Goal: Task Accomplishment & Management: Manage account settings

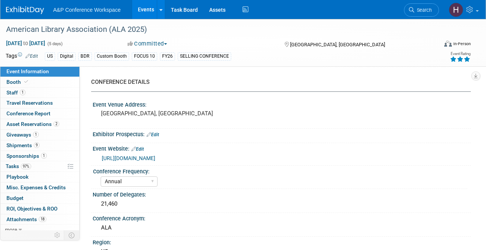
select select "Annual"
select select "Level 1"
select select "In-Person Booth"
select select "Libraries"
select select "Bloomsbury Digital Resources"
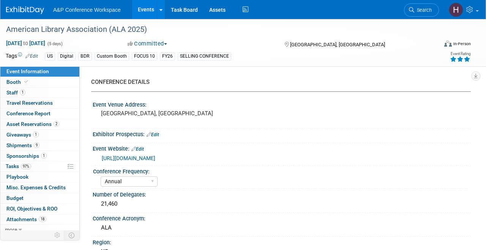
select select "[PERSON_NAME]"
select select "BDR Product Awareness and Trial Generation​"
click at [216, 17] on link "Assets" at bounding box center [217, 9] width 28 height 19
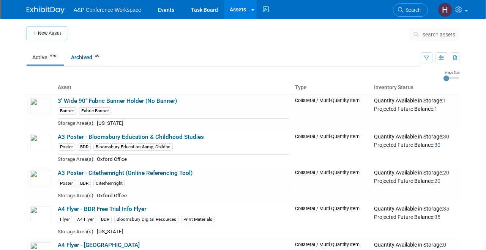
click at [424, 38] on button "search assets" at bounding box center [434, 34] width 50 height 12
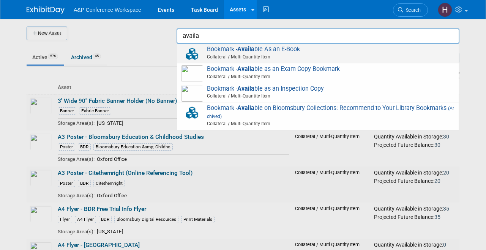
click at [340, 54] on span "Collateral / Multi-Quantity Item" at bounding box center [318, 57] width 271 height 7
type input "Bookmark - Available As an E-Book"
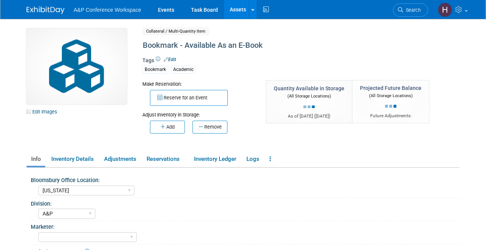
select select "[US_STATE]"
select select "A&P"
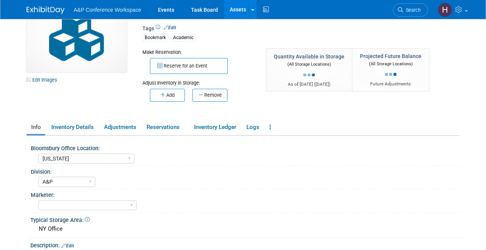
scroll to position [33, 0]
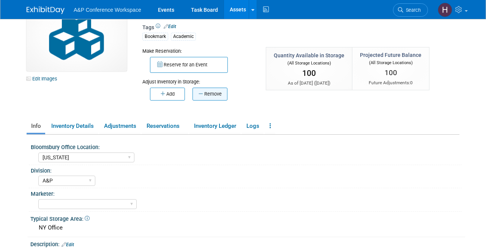
click at [194, 97] on button "Remove" at bounding box center [209, 94] width 35 height 13
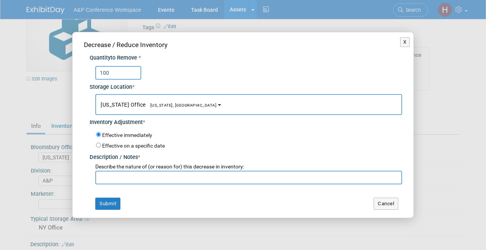
type input "100"
click at [198, 177] on input "text" at bounding box center [248, 178] width 307 height 14
type input "a"
type input "inventory added in error ; no stock is correct"
click at [110, 202] on button "Submit" at bounding box center [107, 204] width 25 height 12
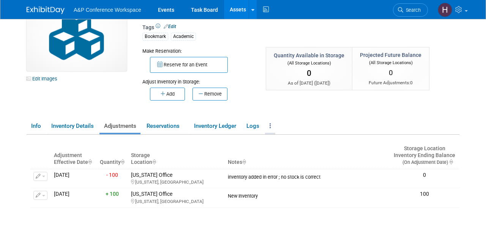
click at [268, 121] on link at bounding box center [270, 126] width 10 height 13
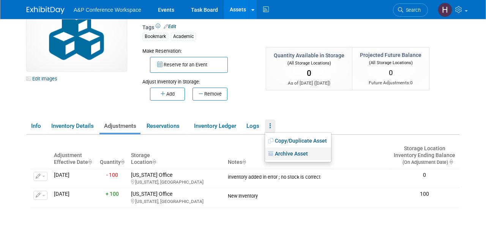
click at [291, 150] on link "Archive Asset" at bounding box center [298, 154] width 66 height 13
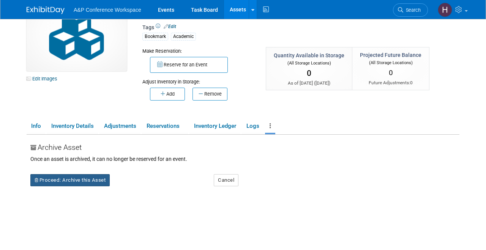
click at [77, 184] on button "Proceed: Archive this Asset" at bounding box center [69, 180] width 79 height 12
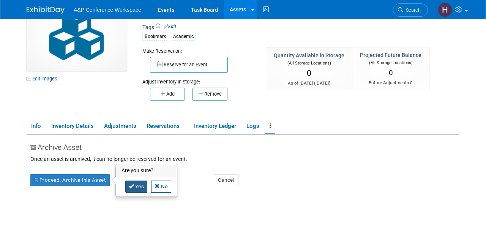
click at [139, 183] on link "Yes" at bounding box center [136, 187] width 22 height 12
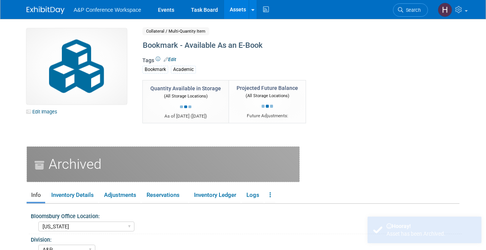
select select "[US_STATE]"
select select "A&P"
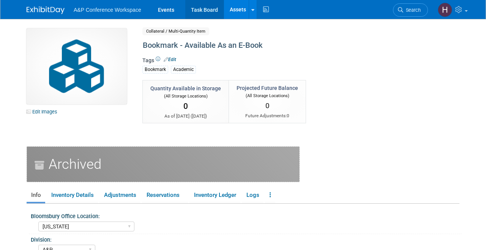
click at [194, 14] on link "Task Board" at bounding box center [204, 9] width 38 height 19
